Goal: Transaction & Acquisition: Purchase product/service

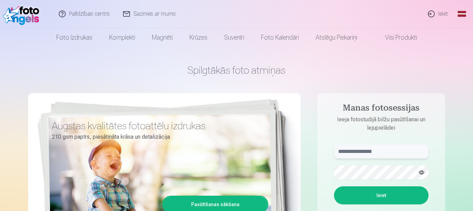
click at [383, 152] on input "text" at bounding box center [381, 152] width 95 height 14
type input "**********"
click at [360, 193] on button "Ieiet" at bounding box center [381, 195] width 95 height 18
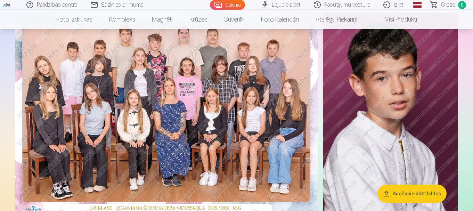
scroll to position [70, 0]
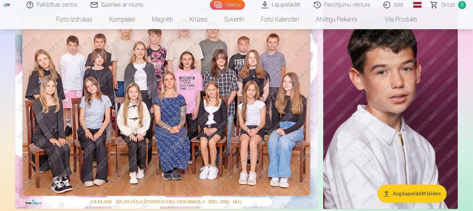
click at [169, 109] on img at bounding box center [166, 108] width 302 height 202
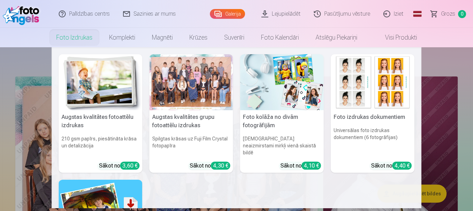
click at [73, 34] on link "Foto izdrukas" at bounding box center [74, 37] width 53 height 19
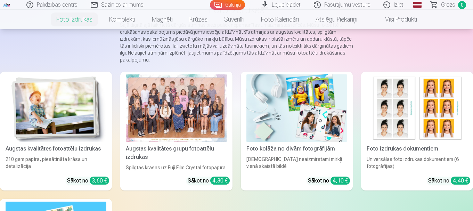
scroll to position [70, 0]
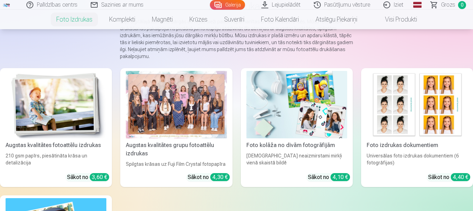
click at [60, 89] on img at bounding box center [56, 104] width 101 height 67
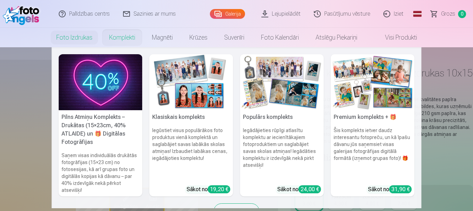
click at [118, 36] on link "Komplekti" at bounding box center [122, 37] width 43 height 19
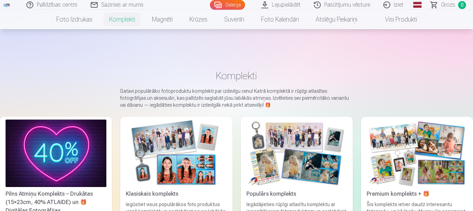
scroll to position [104, 0]
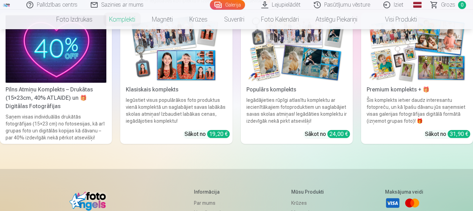
click at [206, 64] on img at bounding box center [176, 48] width 101 height 67
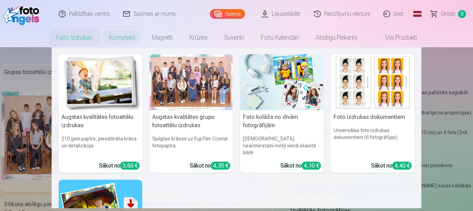
click at [189, 82] on div at bounding box center [191, 82] width 84 height 56
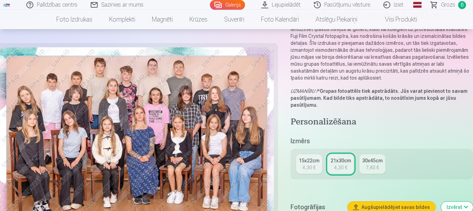
scroll to position [70, 0]
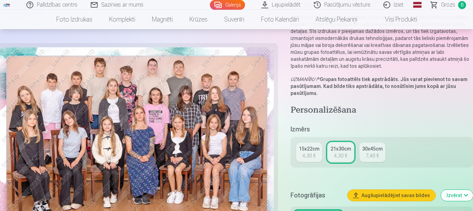
click at [310, 154] on div "4,30 €" at bounding box center [308, 155] width 13 height 7
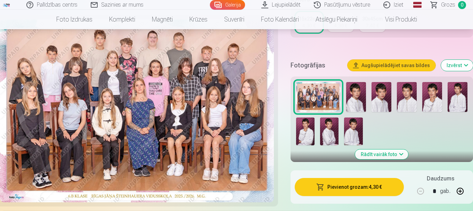
scroll to position [174, 0]
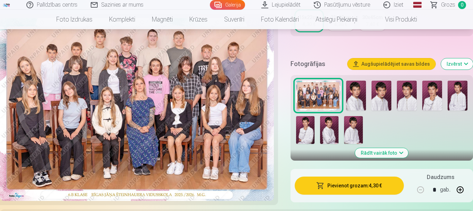
click at [346, 185] on button "Pievienot grozam : 4,30 €" at bounding box center [349, 186] width 109 height 18
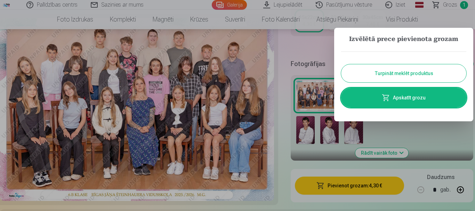
click at [374, 76] on button "Turpināt meklēt produktus" at bounding box center [403, 73] width 125 height 18
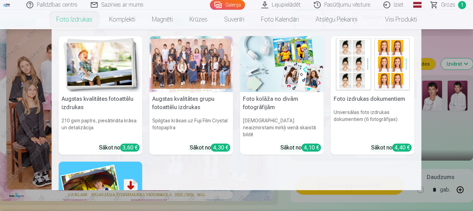
click at [292, 75] on img at bounding box center [282, 64] width 84 height 56
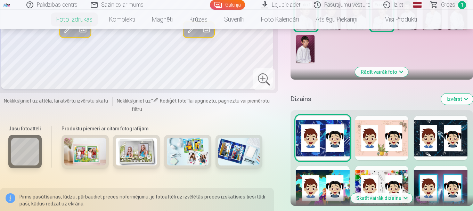
scroll to position [278, 0]
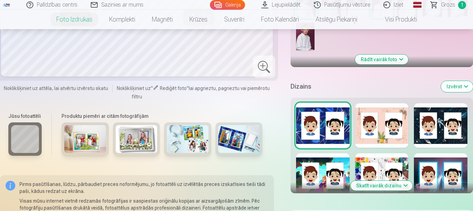
click at [404, 186] on button "Skatīt vairāk dizainu" at bounding box center [382, 186] width 62 height 10
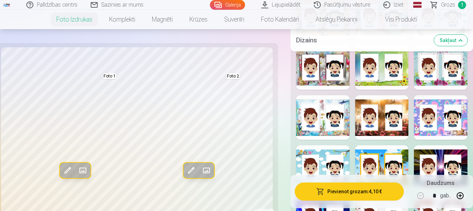
scroll to position [382, 0]
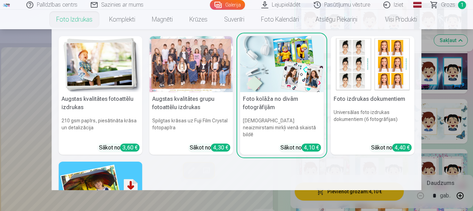
click at [65, 21] on link "Foto izdrukas" at bounding box center [74, 19] width 53 height 19
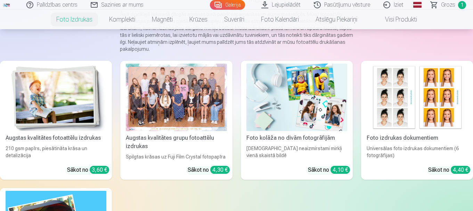
scroll to position [104, 0]
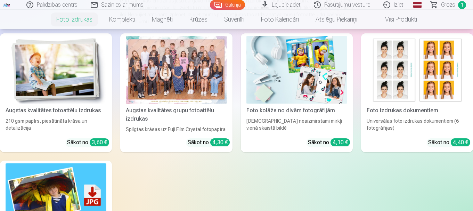
click at [57, 81] on img at bounding box center [56, 69] width 101 height 67
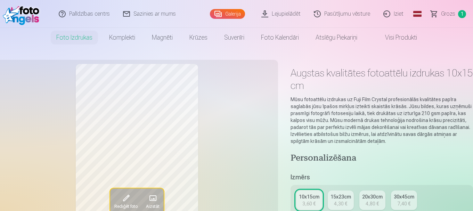
click at [277, 14] on link "Lejupielādēt" at bounding box center [281, 14] width 52 height 28
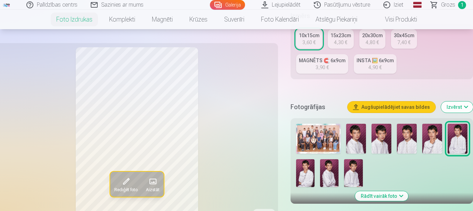
scroll to position [174, 0]
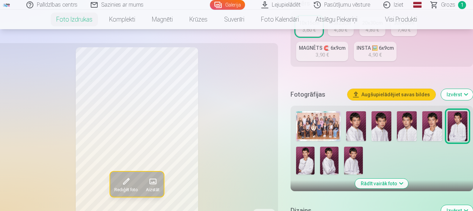
click at [353, 133] on img at bounding box center [356, 126] width 20 height 30
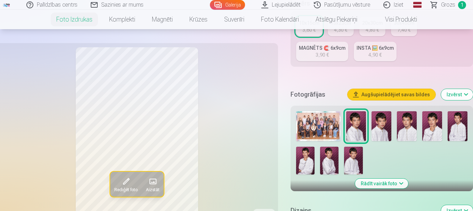
scroll to position [209, 0]
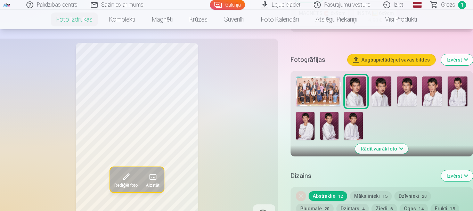
click at [382, 97] on img at bounding box center [382, 91] width 20 height 30
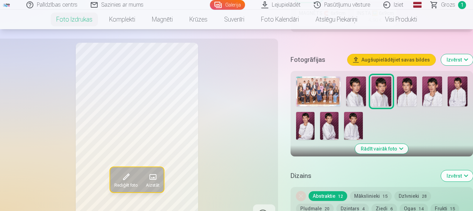
click at [404, 95] on img at bounding box center [407, 91] width 20 height 30
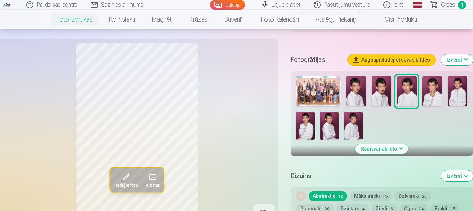
click at [425, 93] on img at bounding box center [432, 91] width 20 height 30
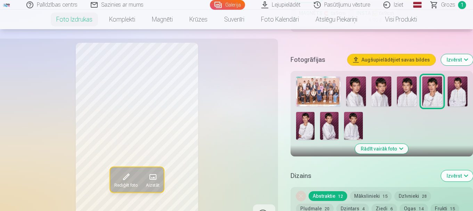
click at [462, 96] on img at bounding box center [458, 91] width 20 height 30
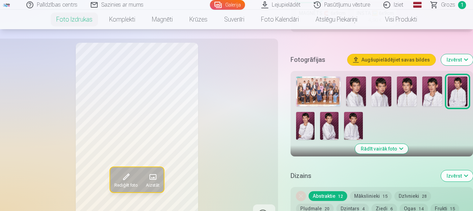
click at [301, 123] on img at bounding box center [305, 126] width 18 height 28
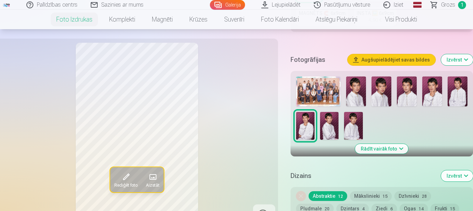
click at [327, 127] on img at bounding box center [329, 126] width 18 height 28
click at [348, 120] on img at bounding box center [353, 126] width 18 height 28
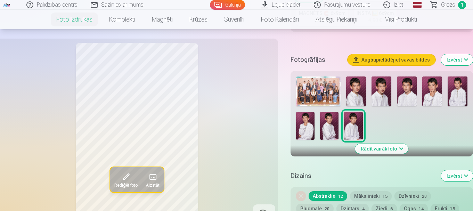
click at [303, 128] on img at bounding box center [305, 126] width 18 height 28
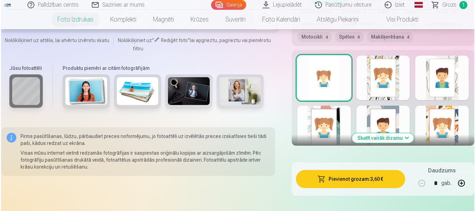
scroll to position [452, 0]
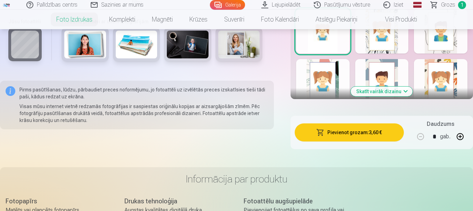
click at [334, 137] on button "Pievienot grozam : 3,60 €" at bounding box center [349, 132] width 109 height 18
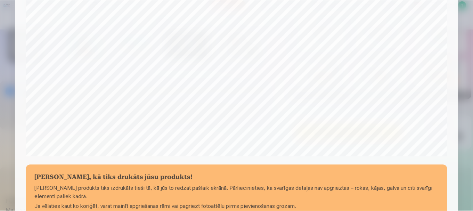
scroll to position [278, 0]
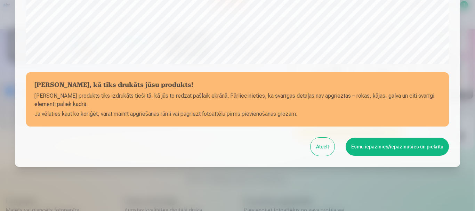
click at [378, 142] on button "Esmu iepazinies/iepazinusies un piekrītu" at bounding box center [396, 147] width 103 height 18
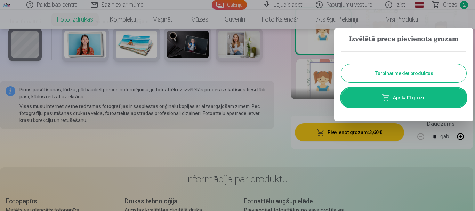
click at [409, 74] on button "Turpināt meklēt produktus" at bounding box center [403, 73] width 125 height 18
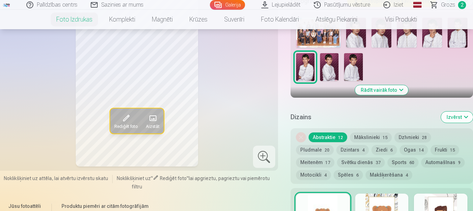
scroll to position [209, 0]
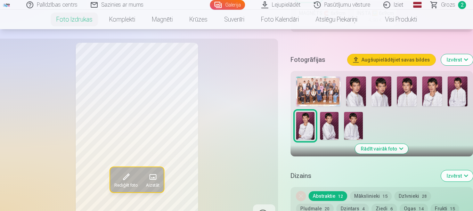
click at [328, 117] on img at bounding box center [329, 126] width 18 height 28
click at [400, 147] on button "Rādīt vairāk foto" at bounding box center [381, 149] width 53 height 10
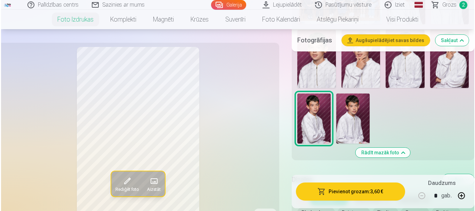
scroll to position [348, 0]
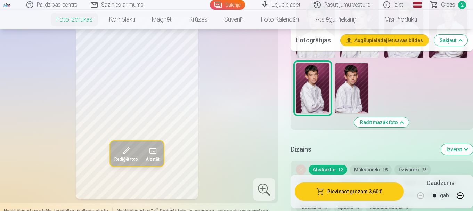
click at [357, 189] on button "Pievienot grozam : 3,60 €" at bounding box center [349, 191] width 109 height 18
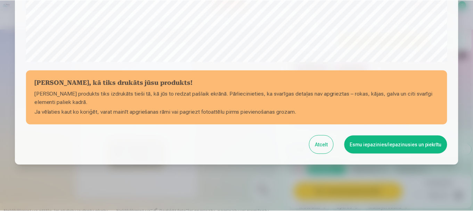
scroll to position [290, 0]
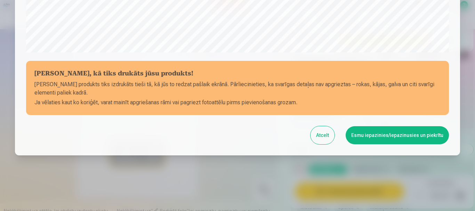
click at [389, 139] on button "Esmu iepazinies/iepazinusies un piekrītu" at bounding box center [396, 135] width 103 height 18
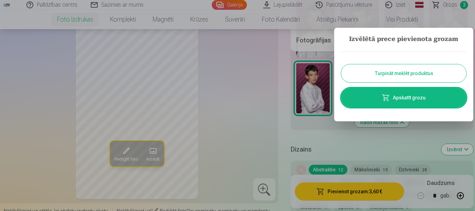
click at [400, 92] on link "Apskatīt grozu" at bounding box center [403, 97] width 125 height 19
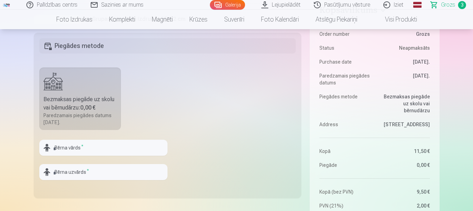
scroll to position [174, 0]
click at [69, 151] on input "text" at bounding box center [103, 148] width 128 height 16
type input "*******"
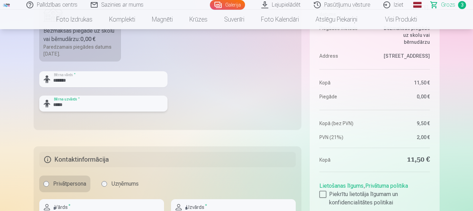
scroll to position [243, 0]
type input "******"
click at [219, 130] on div "Kopsavilkums Order number Grozs Status Neapmaksāts Purchase date 13.09.2025. Pa…" at bounding box center [237, 53] width 406 height 406
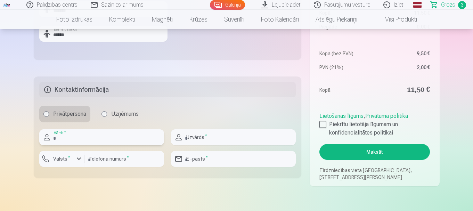
click at [65, 134] on input "text" at bounding box center [101, 137] width 125 height 16
type input "*****"
type input "****"
type input "********"
click at [207, 156] on input "email" at bounding box center [233, 159] width 125 height 16
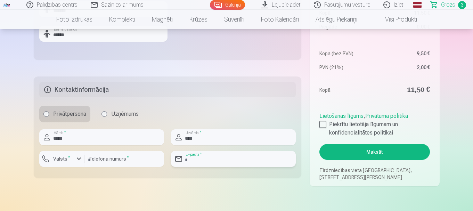
type input "**********"
click at [321, 123] on div at bounding box center [322, 124] width 7 height 7
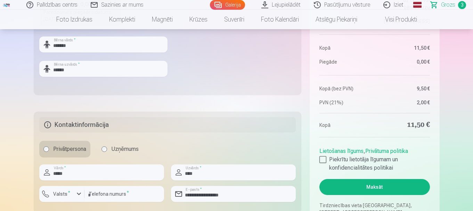
scroll to position [278, 0]
click at [370, 184] on button "Maksāt" at bounding box center [374, 187] width 110 height 16
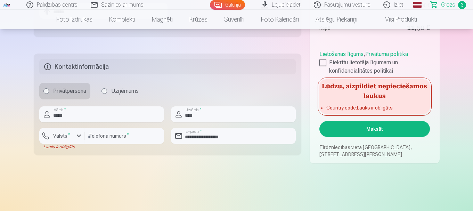
scroll to position [348, 0]
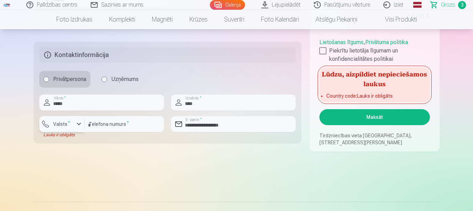
click at [66, 121] on label "Valsts *" at bounding box center [61, 124] width 23 height 7
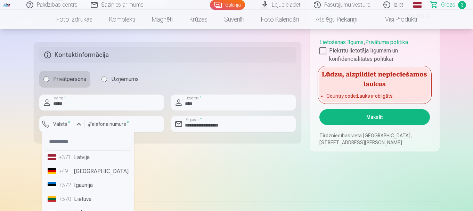
click at [84, 158] on li "+371 Latvija" at bounding box center [88, 157] width 87 height 14
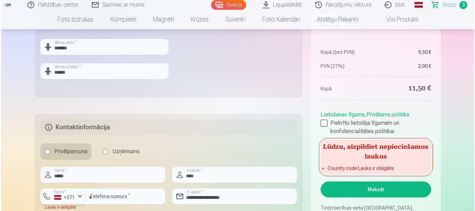
scroll to position [278, 0]
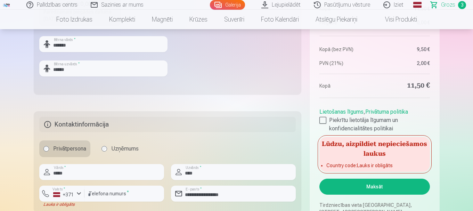
click at [359, 182] on button "Maksāt" at bounding box center [374, 187] width 110 height 16
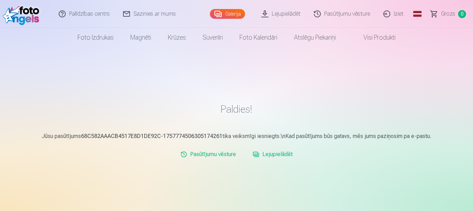
click at [400, 15] on link "Iziet" at bounding box center [393, 14] width 33 height 28
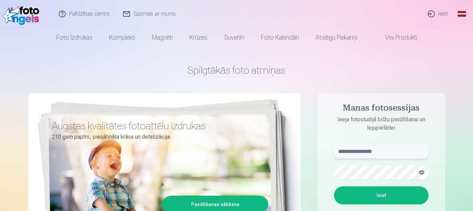
click at [357, 148] on input "text" at bounding box center [381, 152] width 95 height 14
type input "**********"
click at [375, 192] on button "Ieiet" at bounding box center [381, 195] width 95 height 18
